Goal: Task Accomplishment & Management: Use online tool/utility

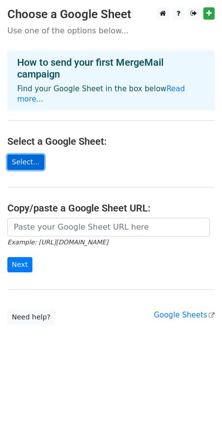
click at [28, 155] on link "Select..." at bounding box center [25, 162] width 37 height 15
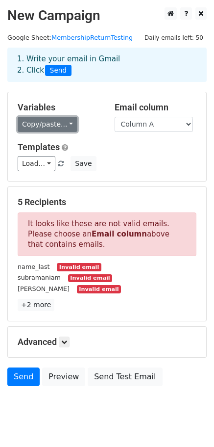
click at [60, 126] on link "Copy/paste..." at bounding box center [48, 124] width 60 height 15
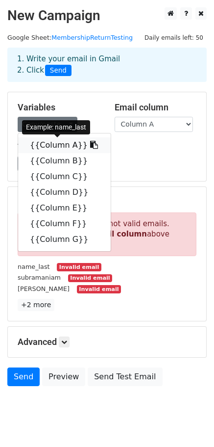
click at [57, 143] on link "{{Column A}}" at bounding box center [64, 145] width 93 height 16
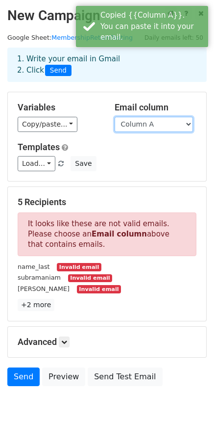
click at [150, 127] on select "Column A Column B Column C Column D Column E Column F Column G" at bounding box center [154, 124] width 79 height 15
click at [115, 117] on select "Column A Column B Column C Column D Column E Column F Column G" at bounding box center [154, 124] width 79 height 15
click at [159, 121] on select "Column A Column B Column C Column D Column E Column F Column G" at bounding box center [154, 124] width 79 height 15
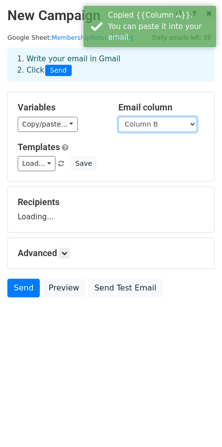
select select "Column A"
click at [118, 117] on select "Column A Column B Column C Column D Column E Column F Column G" at bounding box center [157, 124] width 79 height 15
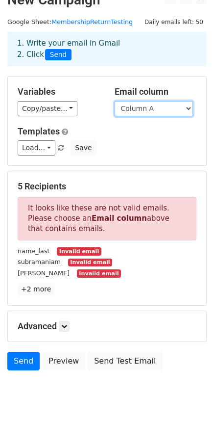
scroll to position [23, 0]
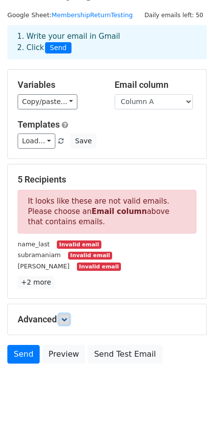
click at [67, 322] on icon at bounding box center [64, 319] width 6 height 6
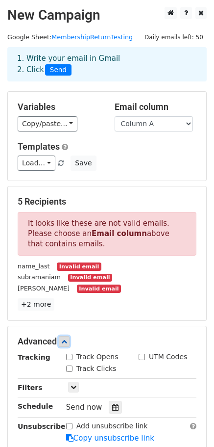
scroll to position [0, 0]
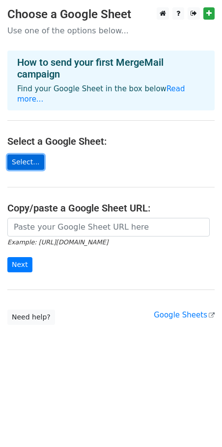
click at [14, 156] on link "Select..." at bounding box center [25, 162] width 37 height 15
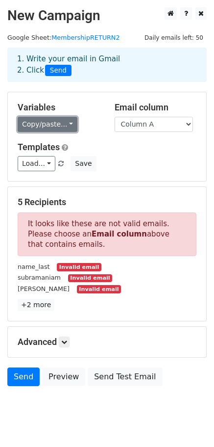
click at [44, 128] on link "Copy/paste..." at bounding box center [48, 124] width 60 height 15
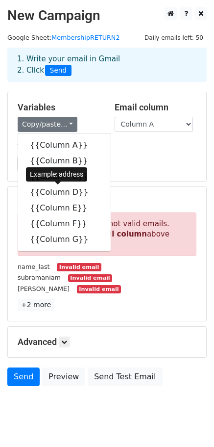
click at [150, 165] on div "Load... No templates saved Save" at bounding box center [107, 163] width 194 height 15
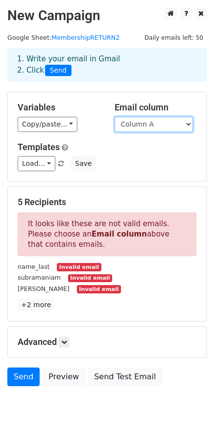
click at [140, 127] on select "Column A Column B Column C Column D Column E Column F Column G" at bounding box center [154, 124] width 79 height 15
click at [115, 117] on select "Column A Column B Column C Column D Column E Column F Column G" at bounding box center [154, 124] width 79 height 15
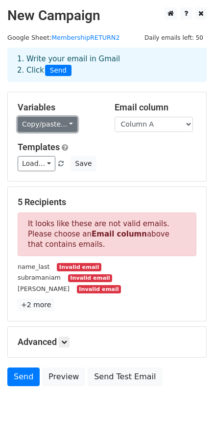
click at [54, 126] on link "Copy/paste..." at bounding box center [48, 124] width 60 height 15
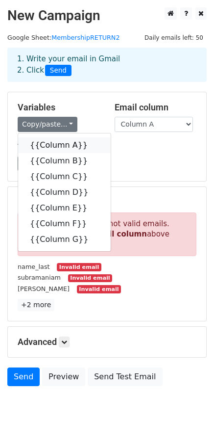
click at [38, 145] on link "{{Column A}}" at bounding box center [64, 145] width 93 height 16
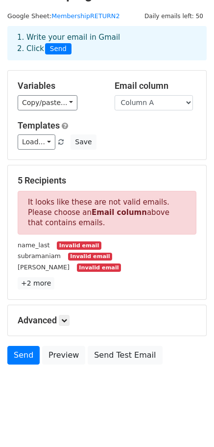
scroll to position [23, 0]
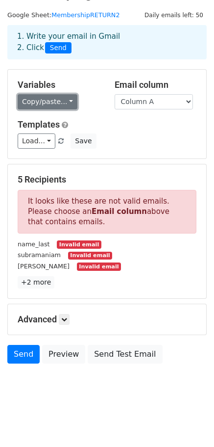
click at [61, 97] on link "Copy/paste..." at bounding box center [48, 101] width 60 height 15
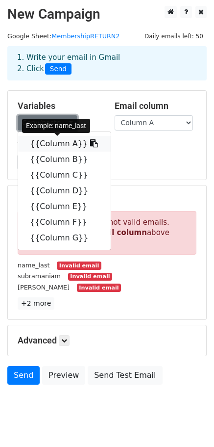
scroll to position [0, 0]
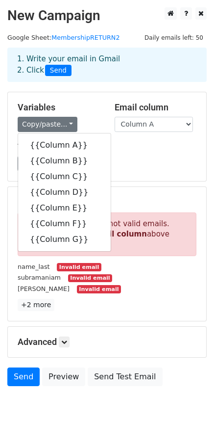
click at [64, 91] on div "1. Write your email in Gmail 2. Click Send" at bounding box center [107, 71] width 214 height 39
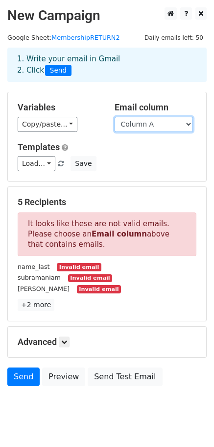
click at [151, 127] on select "Column A Column B Column C Column D Column E Column F Column G" at bounding box center [154, 124] width 79 height 15
click at [175, 36] on span "Daily emails left: 50" at bounding box center [174, 37] width 66 height 11
